Goal: Transaction & Acquisition: Book appointment/travel/reservation

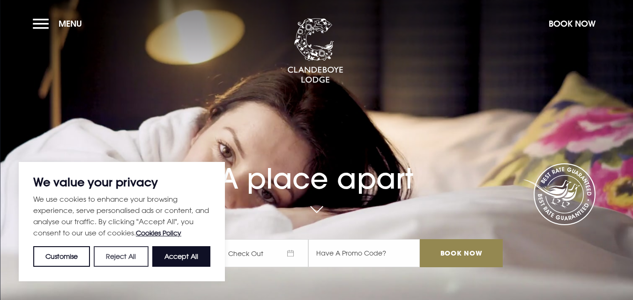
click at [116, 250] on button "Reject All" at bounding box center [121, 256] width 54 height 21
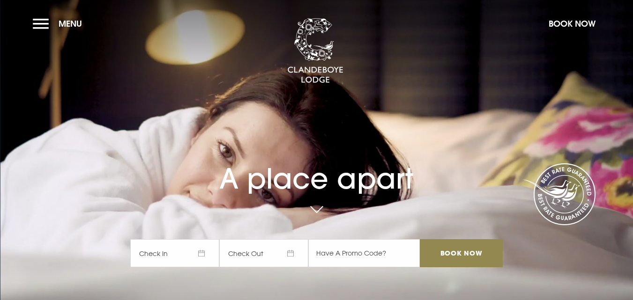
click at [168, 252] on span "Check In" at bounding box center [174, 253] width 89 height 28
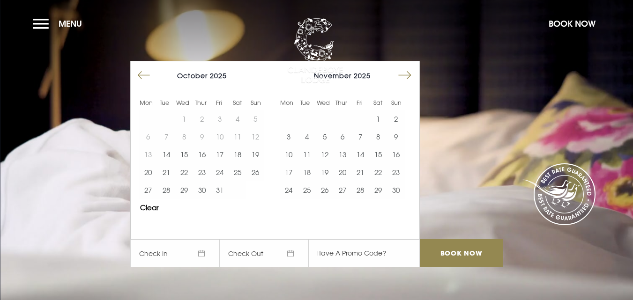
click at [412, 73] on button "Move forward to switch to the next month." at bounding box center [405, 76] width 18 height 18
click at [387, 187] on button "28" at bounding box center [378, 190] width 18 height 18
click at [405, 195] on td at bounding box center [396, 190] width 18 height 18
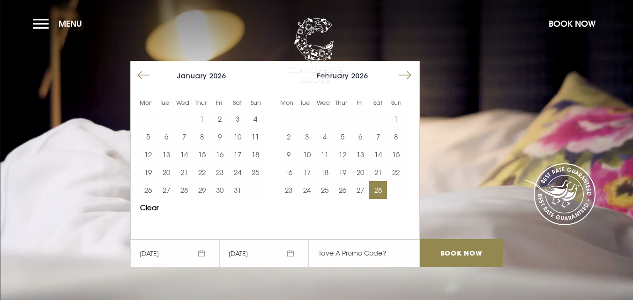
click at [380, 190] on button "28" at bounding box center [378, 190] width 18 height 18
click at [408, 71] on button "Move forward to switch to the next month." at bounding box center [405, 76] width 18 height 18
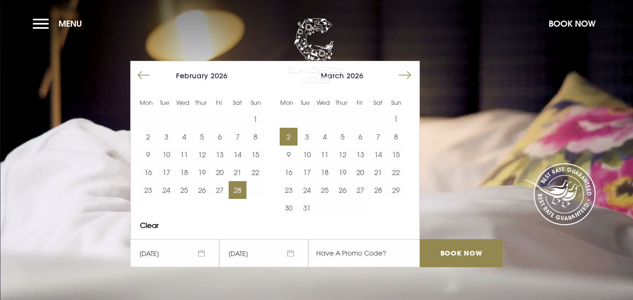
click at [293, 139] on button "2" at bounding box center [289, 137] width 18 height 18
click at [244, 189] on button "28" at bounding box center [238, 190] width 18 height 18
click at [297, 137] on button "2" at bounding box center [289, 137] width 18 height 18
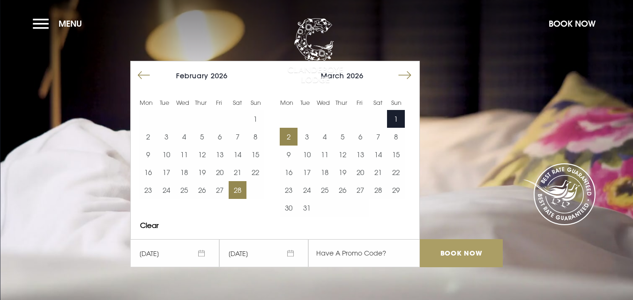
click at [476, 258] on input "Book Now" at bounding box center [461, 253] width 82 height 28
